Goal: Information Seeking & Learning: Learn about a topic

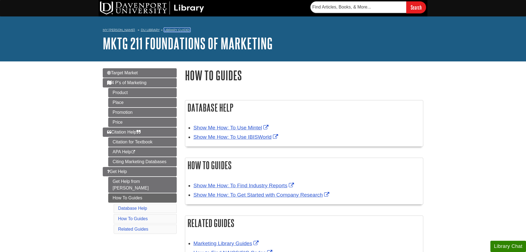
click at [165, 29] on link "Library Guides" at bounding box center [177, 30] width 26 height 4
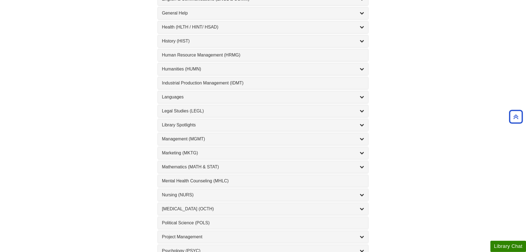
scroll to position [363, 0]
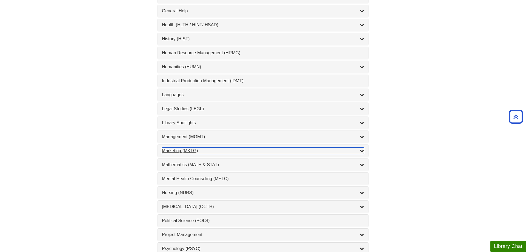
click at [190, 150] on div "Marketing (MKTG) , 4 guides" at bounding box center [263, 150] width 202 height 7
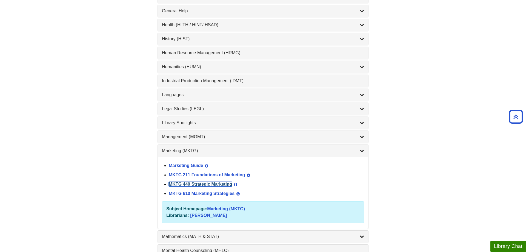
click at [190, 184] on link "MKTG 440 Strategic Marketing" at bounding box center [200, 184] width 63 height 5
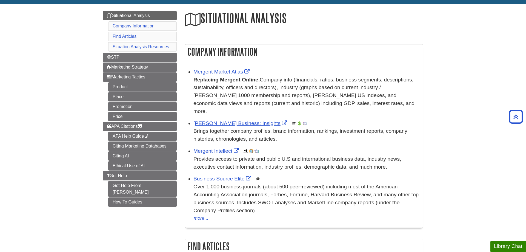
scroll to position [56, 0]
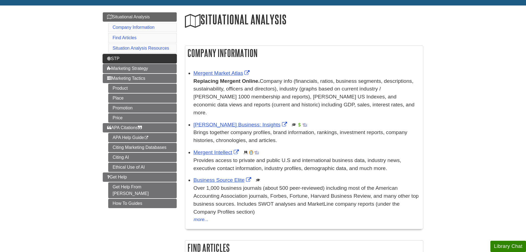
click at [157, 57] on link "STP" at bounding box center [140, 58] width 74 height 9
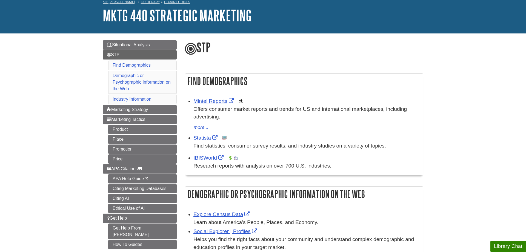
scroll to position [56, 0]
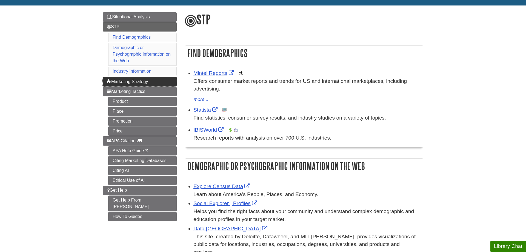
click at [106, 79] on link "Marketing Strategy" at bounding box center [140, 81] width 74 height 9
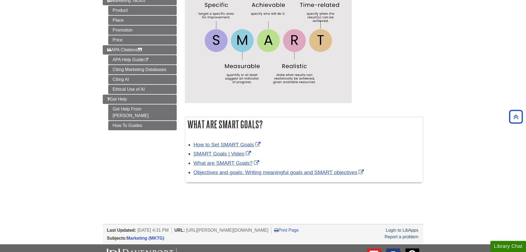
scroll to position [84, 0]
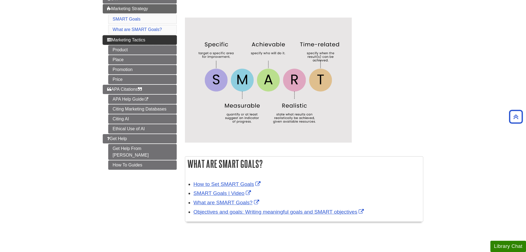
click at [121, 44] on link "Marketing Tactics" at bounding box center [140, 39] width 74 height 9
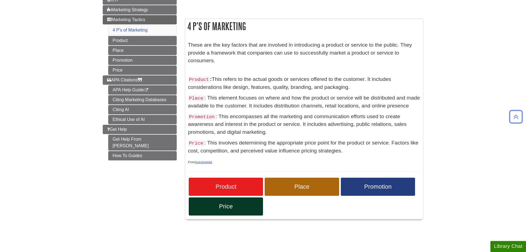
scroll to position [56, 0]
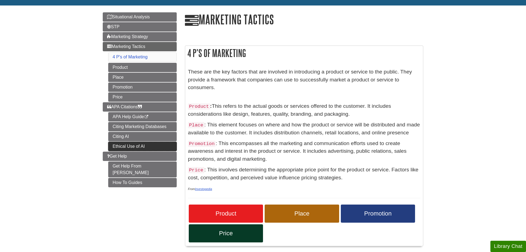
click at [159, 148] on link "Ethical Use of AI" at bounding box center [142, 146] width 68 height 9
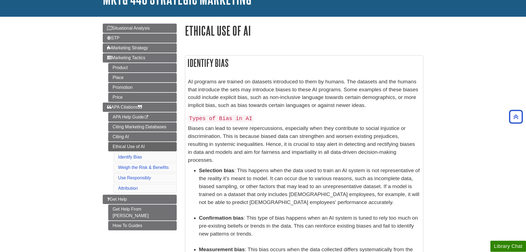
scroll to position [28, 0]
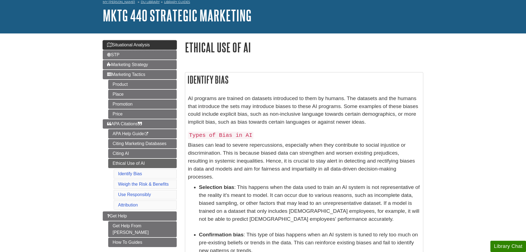
click at [120, 47] on span "Situational Analysis" at bounding box center [128, 44] width 43 height 5
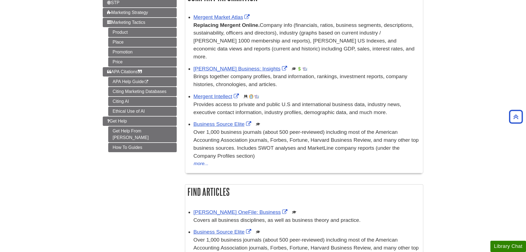
scroll to position [56, 0]
